Goal: Task Accomplishment & Management: Complete application form

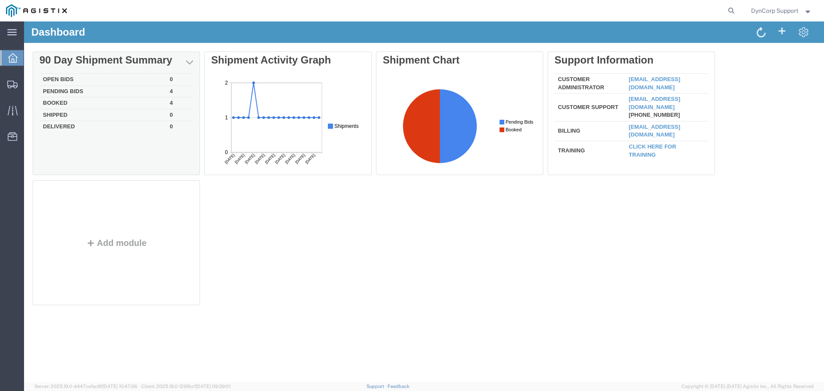
click at [57, 103] on td "Booked" at bounding box center [102, 103] width 127 height 12
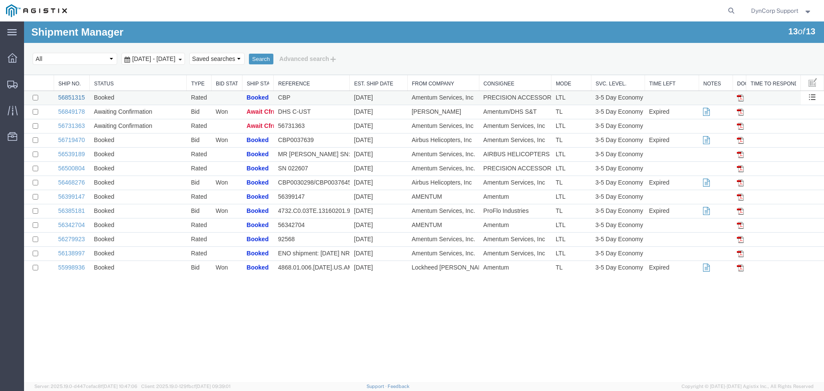
click at [66, 96] on link "56851315" at bounding box center [71, 97] width 27 height 7
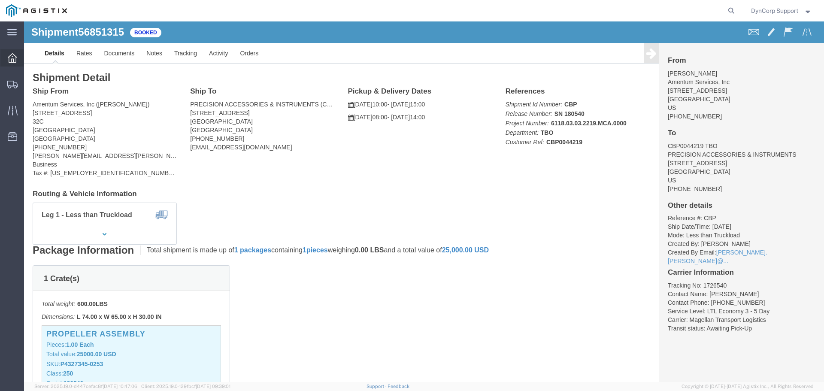
click at [15, 54] on icon at bounding box center [12, 57] width 9 height 9
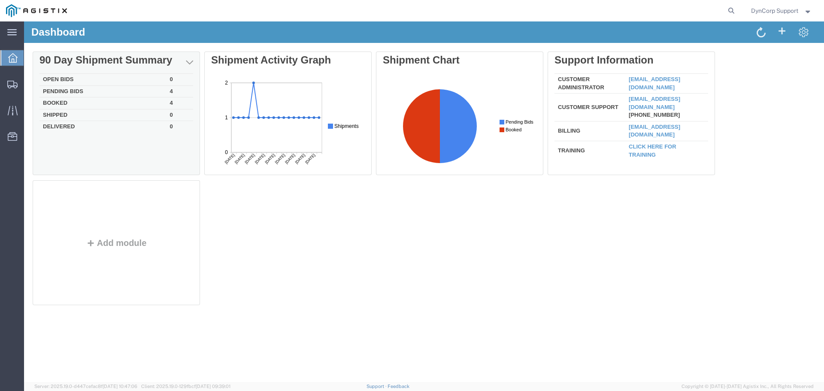
click at [55, 103] on td "Booked" at bounding box center [102, 103] width 127 height 12
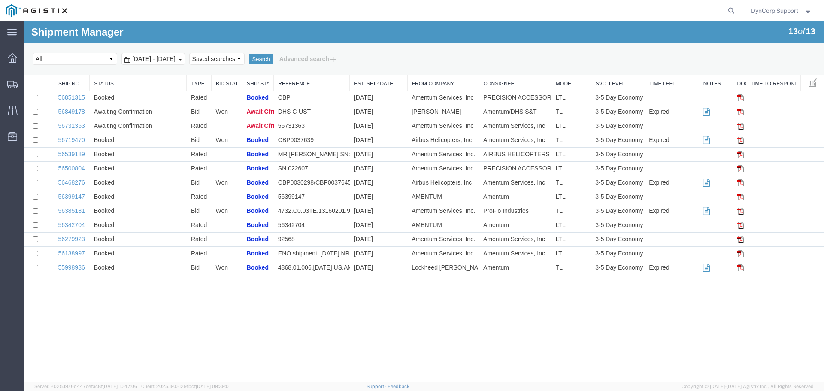
click at [71, 110] on link "56849178" at bounding box center [71, 111] width 27 height 7
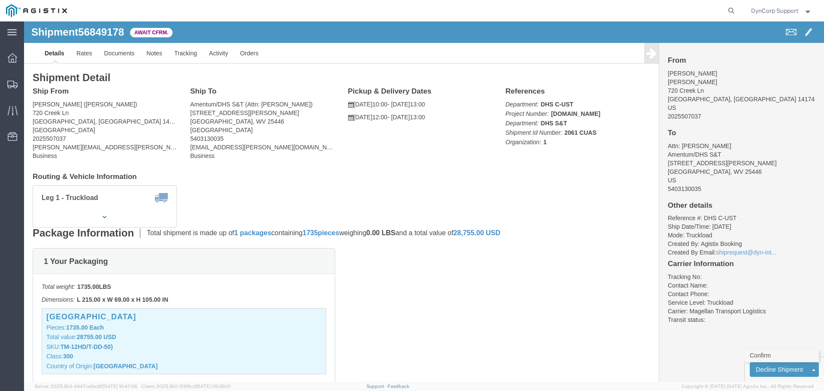
click link "Confirm"
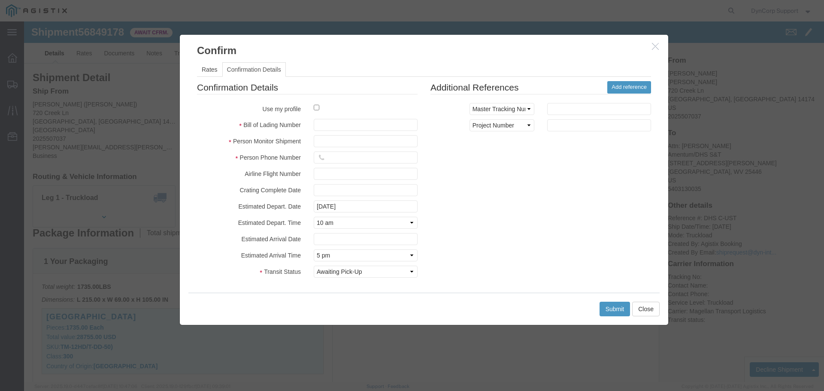
click fieldset "Confirmation Details Use my profile Bill of Lading Number Person Monitor Shipme…"
click input "text"
paste input "56849178"
type input "56849178"
click input "text"
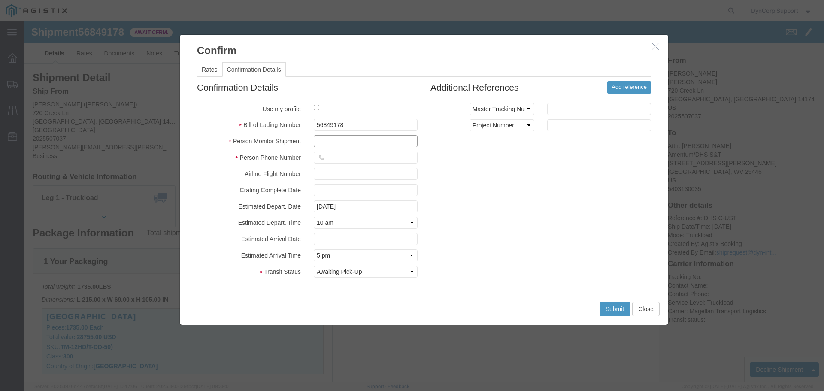
type input "Ragan"
click input "text"
type input "9045864384"
click div "Confirmation Details Use my profile Bill of Lading Number 56849178 Person Monit…"
click button "Submit"
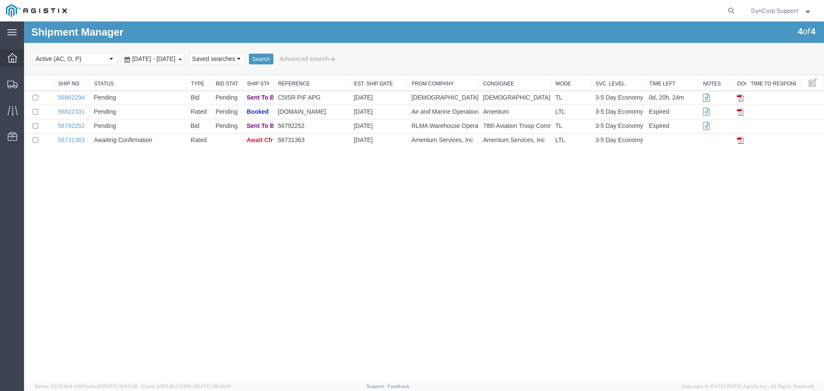
click at [9, 56] on icon at bounding box center [12, 57] width 9 height 9
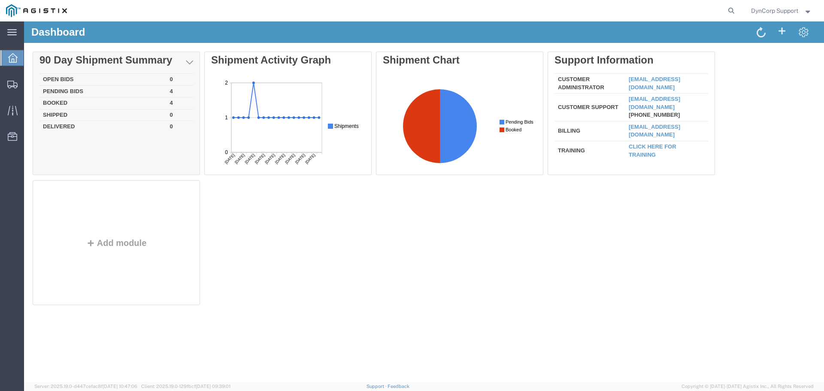
click at [60, 90] on td "Pending Bids" at bounding box center [102, 91] width 127 height 12
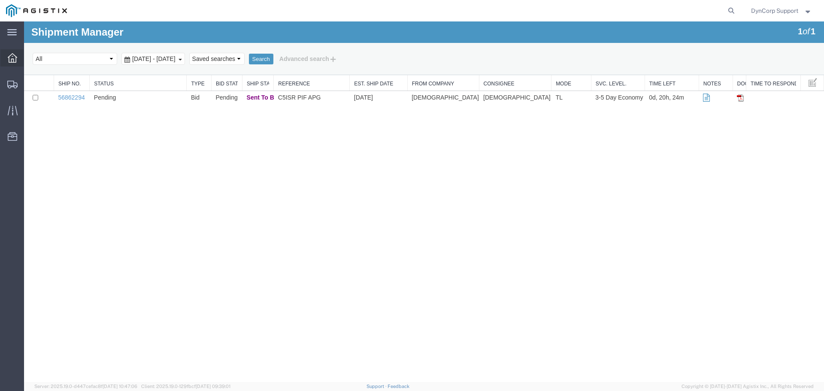
click at [10, 54] on icon at bounding box center [12, 57] width 9 height 9
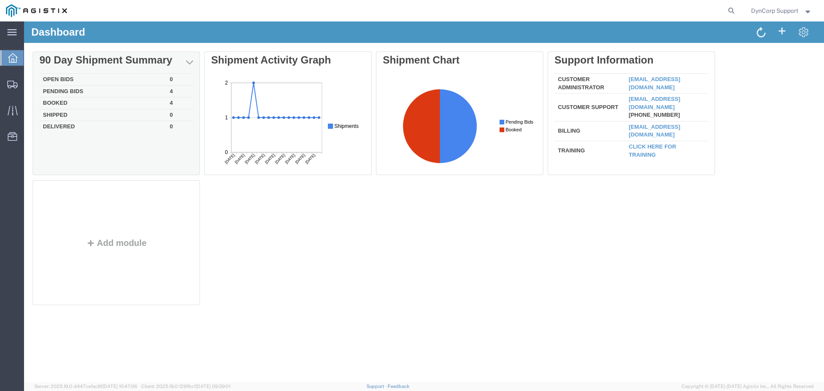
click at [65, 87] on td "Pending Bids" at bounding box center [102, 91] width 127 height 12
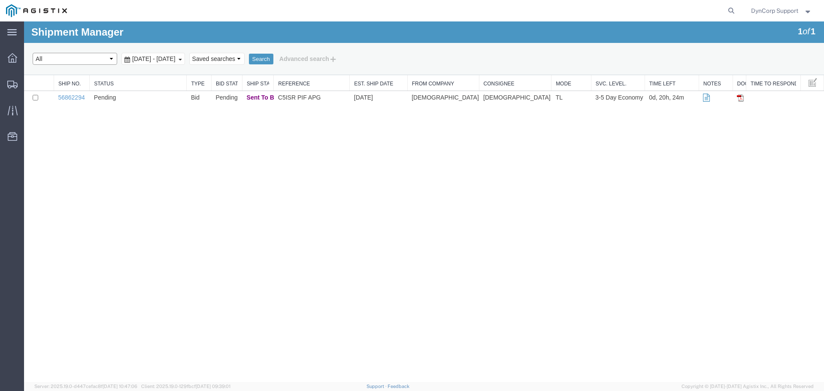
click at [101, 61] on select "Select status Active (AC, O, P) All Approved Awaiting Confirmation (AC) Booked …" at bounding box center [75, 59] width 84 height 12
click at [279, 216] on div "Shipment Manager 1 of 1 Search Select status Active (AC, O, P) All Approved Awa…" at bounding box center [423, 201] width 799 height 360
click at [192, 179] on div "Shipment Manager 1 of 1 Search Select status Active (AC, O, P) All Approved Awa…" at bounding box center [423, 201] width 799 height 360
click at [69, 99] on link "56862294" at bounding box center [71, 97] width 27 height 7
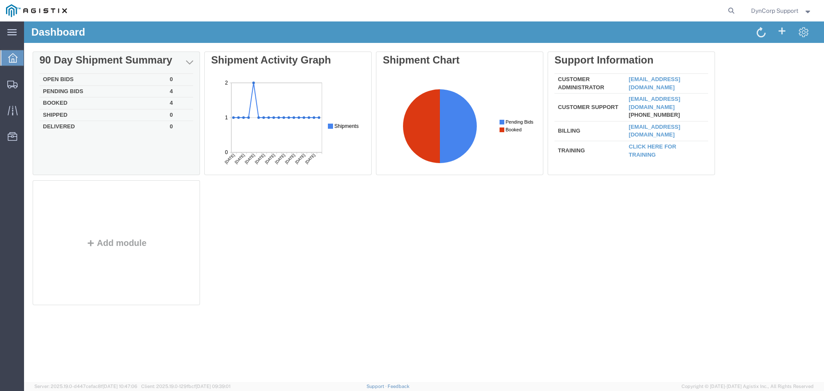
click at [55, 104] on td "Booked" at bounding box center [102, 103] width 127 height 12
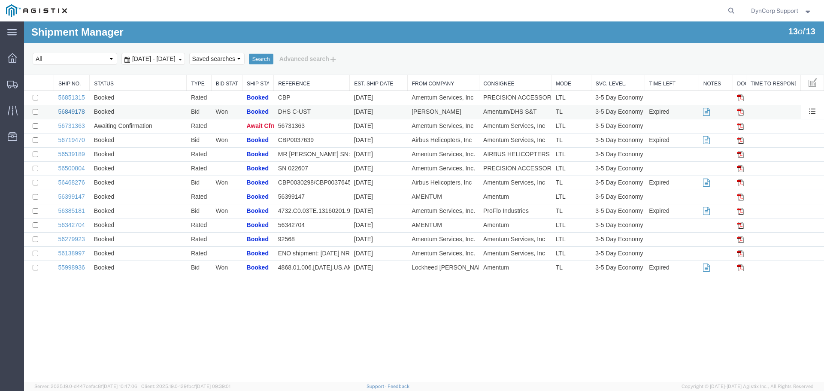
click at [72, 111] on link "56849178" at bounding box center [71, 111] width 27 height 7
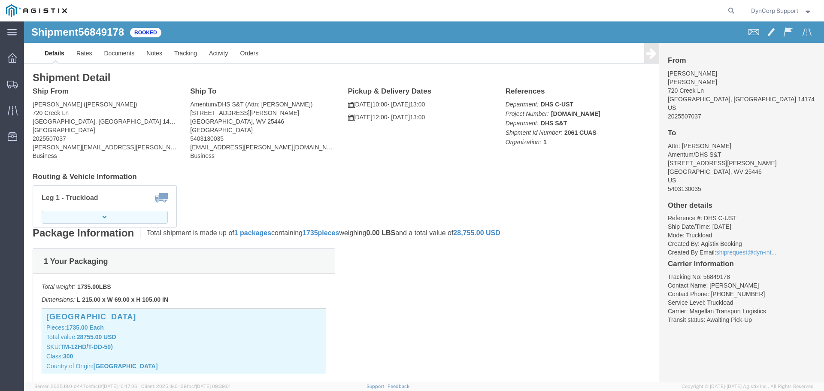
click icon "button"
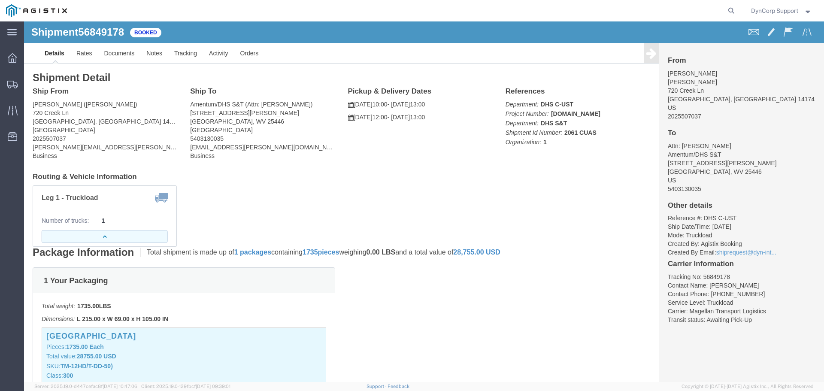
click button "button"
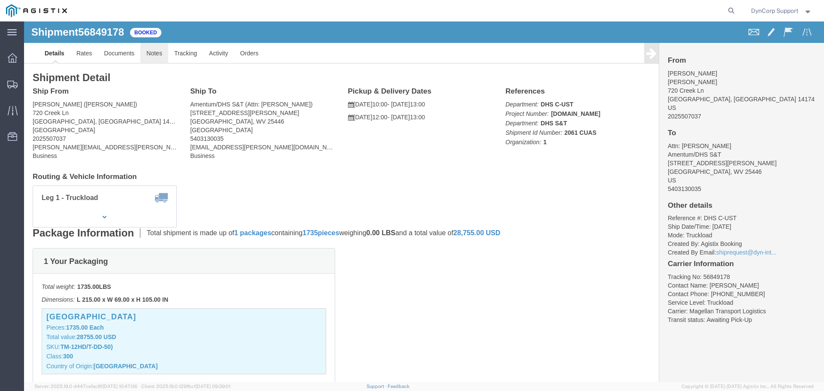
click link "Notes"
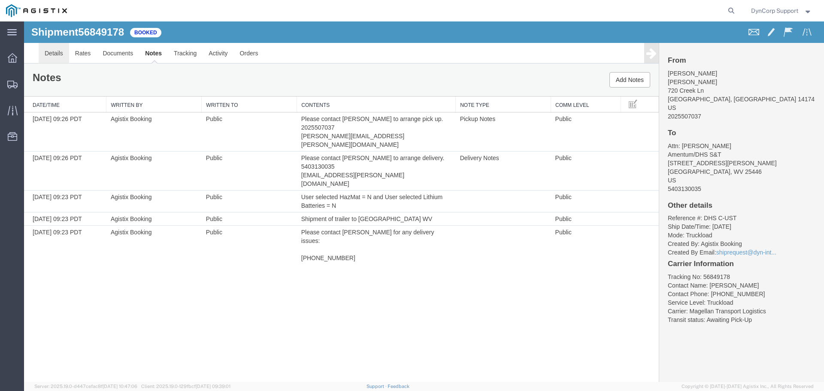
click at [52, 51] on link "Details" at bounding box center [54, 53] width 30 height 21
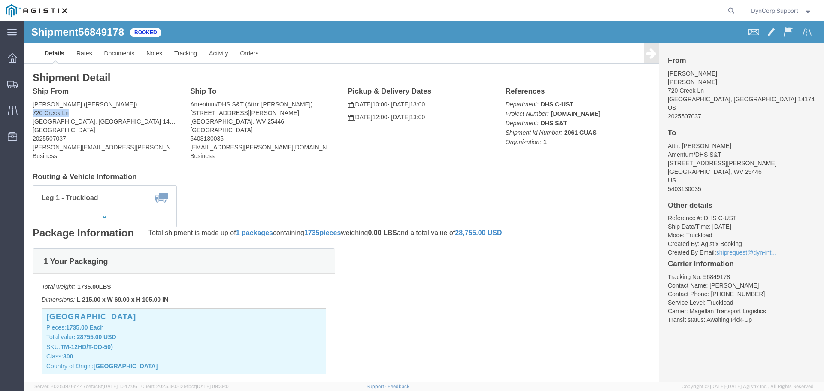
drag, startPoint x: 45, startPoint y: 92, endPoint x: 10, endPoint y: 91, distance: 35.6
click address "[PERSON_NAME] ([PERSON_NAME]) [STREET_ADDRESS] 2025507037 [PERSON_NAME][EMAIL_A…"
copy address "720 Creek Ln"
drag, startPoint x: 75, startPoint y: 82, endPoint x: 6, endPoint y: 83, distance: 68.6
click div "Ship From [PERSON_NAME] ([PERSON_NAME]) [STREET_ADDRESS] 2025507037 [PERSON_NAM…"
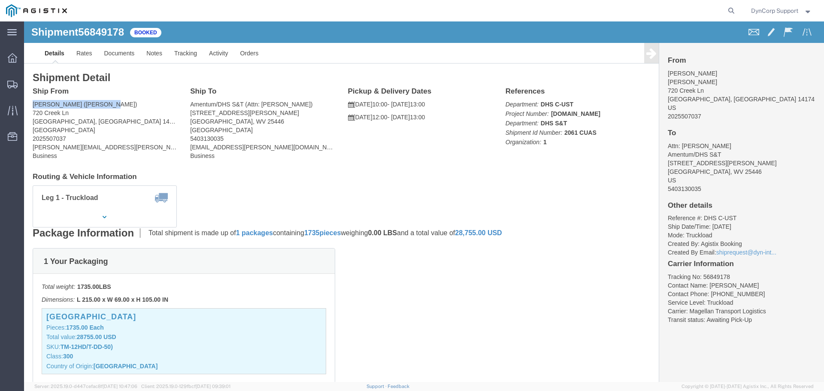
copy address "[PERSON_NAME] ([PERSON_NAME])"
click address "[PERSON_NAME] ([PERSON_NAME]) [STREET_ADDRESS] 2025507037 [PERSON_NAME][EMAIL_A…"
copy address "14174"
drag, startPoint x: 45, startPoint y: 118, endPoint x: 1, endPoint y: 118, distance: 43.3
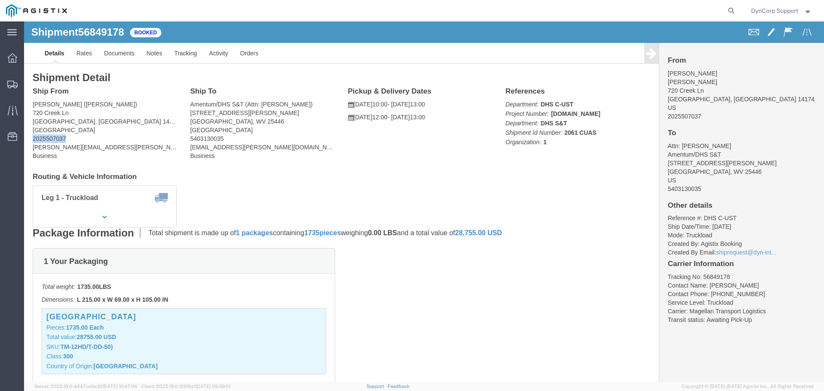
click div "Shipment Detail Ship From [PERSON_NAME] ([PERSON_NAME]) [STREET_ADDRESS] 202550…"
copy address "2025507037"
drag, startPoint x: 164, startPoint y: 93, endPoint x: 250, endPoint y: 95, distance: 86.2
click div "Ship To Amentum/DHS S&T (Attn: [PERSON_NAME]) [STREET_ADDRESS][PERSON_NAME] 540…"
copy address "[STREET_ADDRESS][PERSON_NAME]"
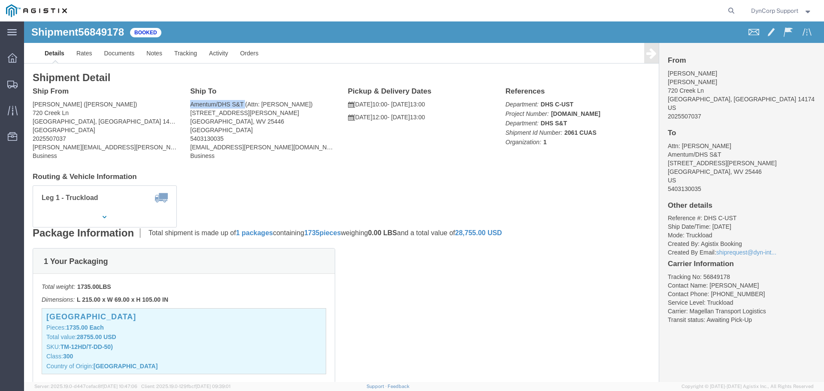
drag, startPoint x: 163, startPoint y: 82, endPoint x: 220, endPoint y: 85, distance: 57.1
click div "Ship To Amentum/DHS S&T (Attn: Cullen Koons) 33 J. Christopher Stevens Way Summ…"
copy address "Amentum/DHS S&T"
drag, startPoint x: 201, startPoint y: 118, endPoint x: 164, endPoint y: 118, distance: 37.3
click div "Ship To Amentum/DHS S&T (Attn: Cullen Koons) 33 J. Christopher Stevens Way Summ…"
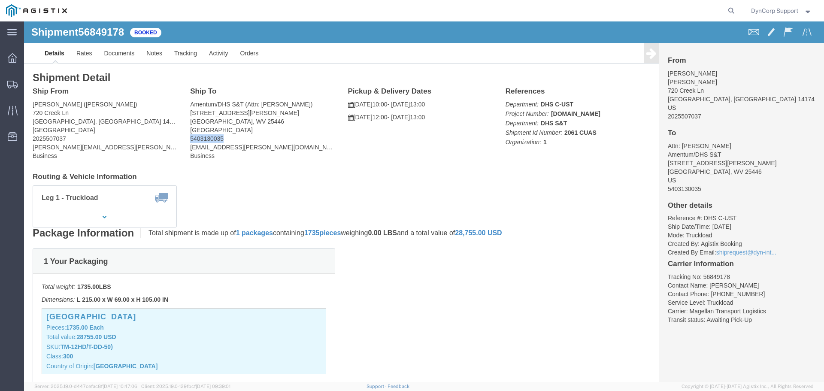
copy address "5403130035"
drag, startPoint x: 238, startPoint y: 84, endPoint x: 265, endPoint y: 90, distance: 27.3
click address "Amentum/DHS S&T (Attn: Cullen Koons) 33 J. Christopher Stevens Way Summit Point…"
drag, startPoint x: 271, startPoint y: 83, endPoint x: 237, endPoint y: 84, distance: 33.5
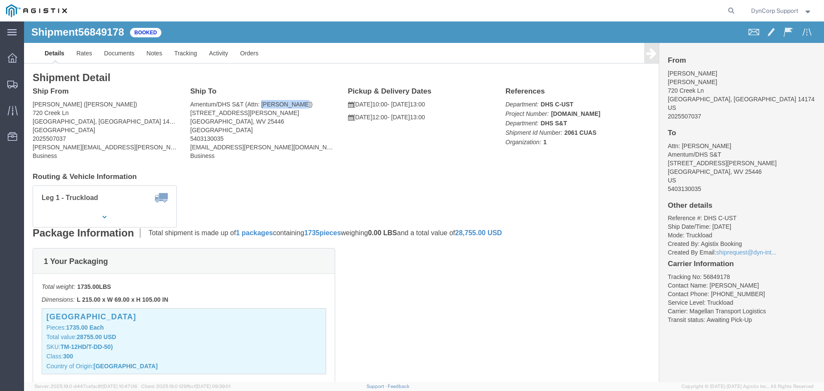
click address "Amentum/DHS S&T (Attn: Cullen Koons) 33 J. Christopher Stevens Way Summit Point…"
copy address "Cullen Koons"
click h4 "Routing & Vehicle Information"
click div "Shipment Detail Ship From Weibert's (Dennis Burke) 720 Creek Ln Youngstown, NY …"
click span "56849178"
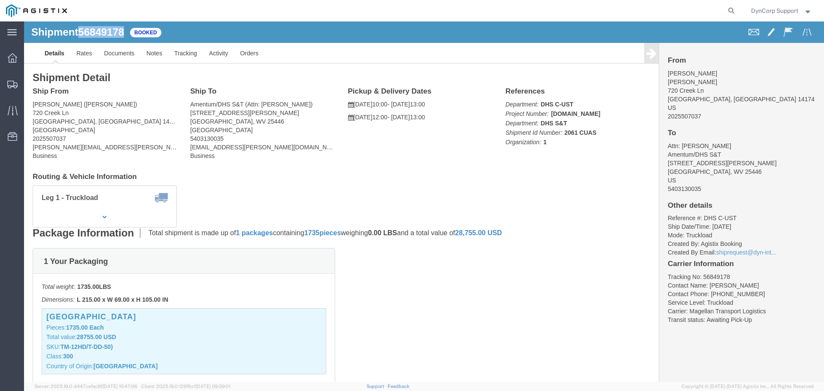
click span "56849178"
copy span "56849178"
click div "1 Your Packaging Total weight: 1735.00 LBS Dimensions: L 215.00 x W 69.00 x H 1…"
click link "Documents"
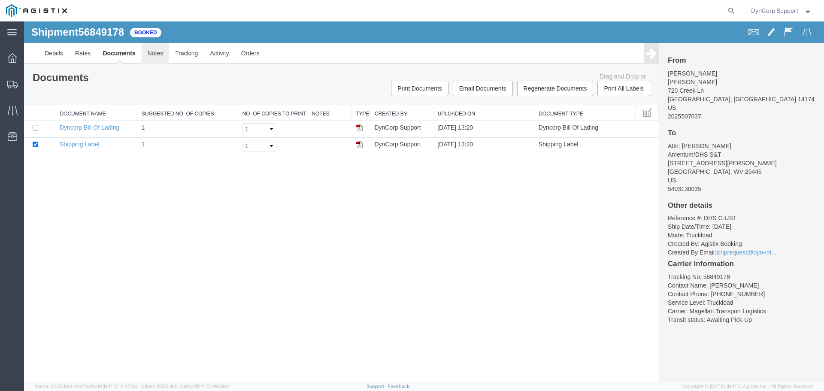
click at [157, 51] on link "Notes" at bounding box center [156, 53] width 28 height 21
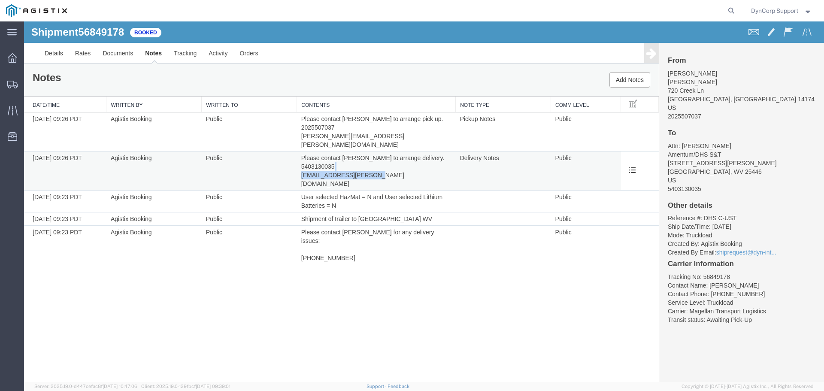
drag, startPoint x: 379, startPoint y: 167, endPoint x: 300, endPoint y: 168, distance: 78.9
click at [300, 168] on td "Please contact Cullen Koons to arrange delivery. 5403130035 cullen.koons@amentu…" at bounding box center [376, 170] width 159 height 39
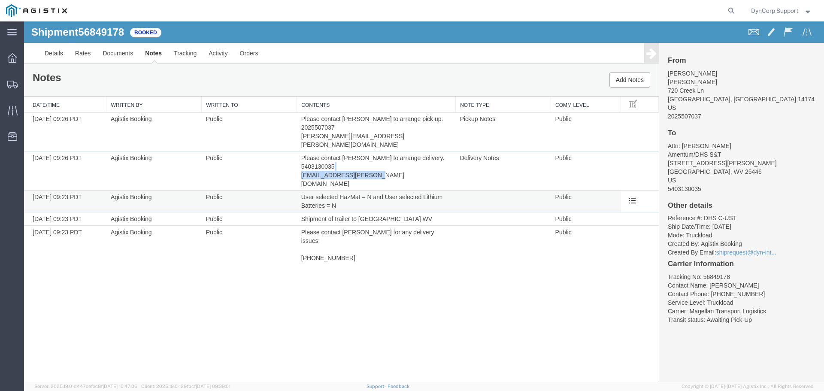
copy span "cullen.koons@amentum.com"
click at [436, 287] on div "Shipment 56849178 5 of 5 Booked Details Rates Documents Notes Tracking Activity…" at bounding box center [423, 201] width 799 height 360
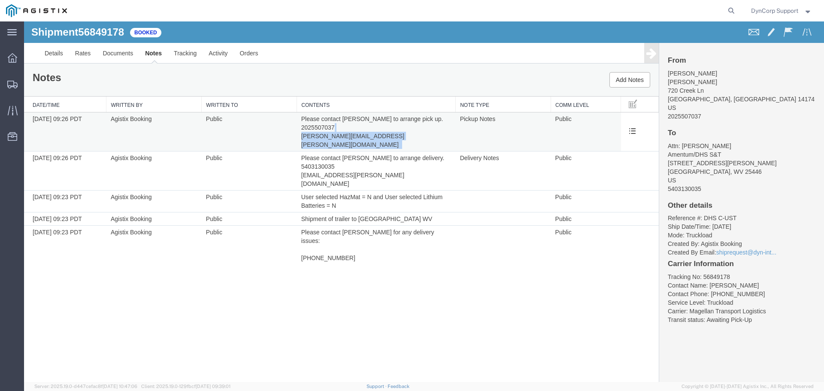
drag, startPoint x: 382, startPoint y: 136, endPoint x: 299, endPoint y: 136, distance: 82.8
click at [299, 136] on td "Please contact Dennis Burke to arrange pick up. 2025507037 dennis.burke@amentum…" at bounding box center [376, 131] width 159 height 39
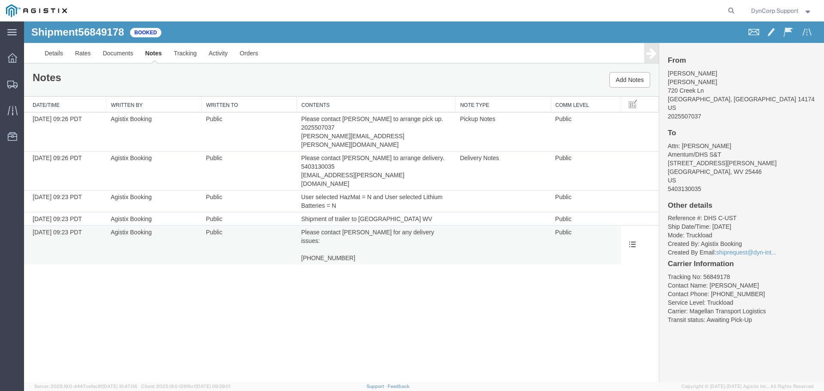
drag, startPoint x: 340, startPoint y: 255, endPoint x: 309, endPoint y: 225, distance: 43.4
click at [340, 255] on div "Shipment 56849178 5 of 5 Booked Details Rates Documents Notes Tracking Activity…" at bounding box center [423, 201] width 799 height 360
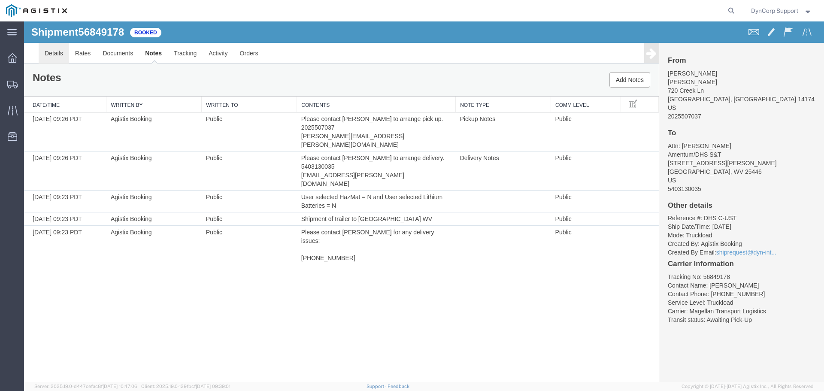
click at [44, 52] on link "Details" at bounding box center [54, 53] width 30 height 21
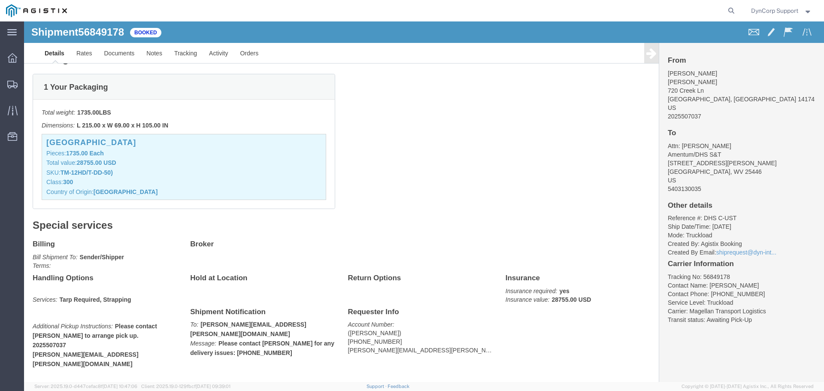
scroll to position [317, 0]
